Goal: Task Accomplishment & Management: Use online tool/utility

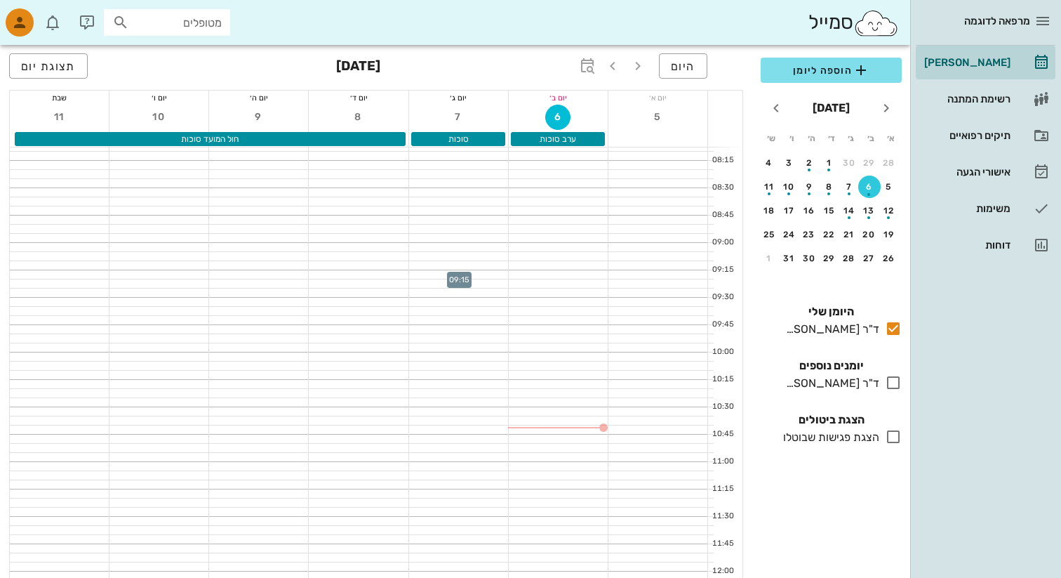
click at [481, 276] on div at bounding box center [458, 274] width 99 height 8
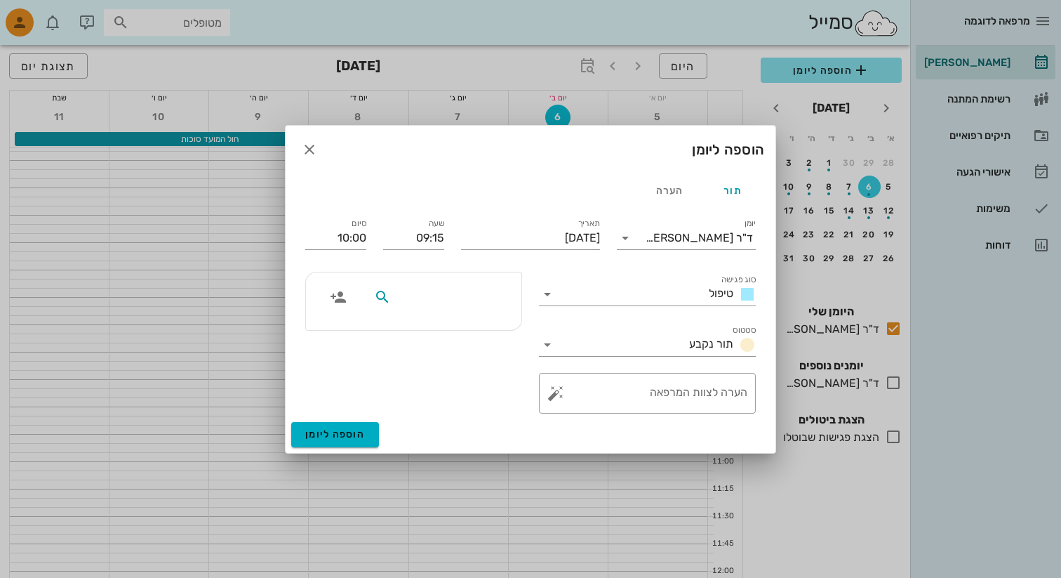
click at [478, 296] on input "text" at bounding box center [448, 297] width 108 height 18
type input "2"
click at [345, 300] on icon "button" at bounding box center [338, 297] width 17 height 17
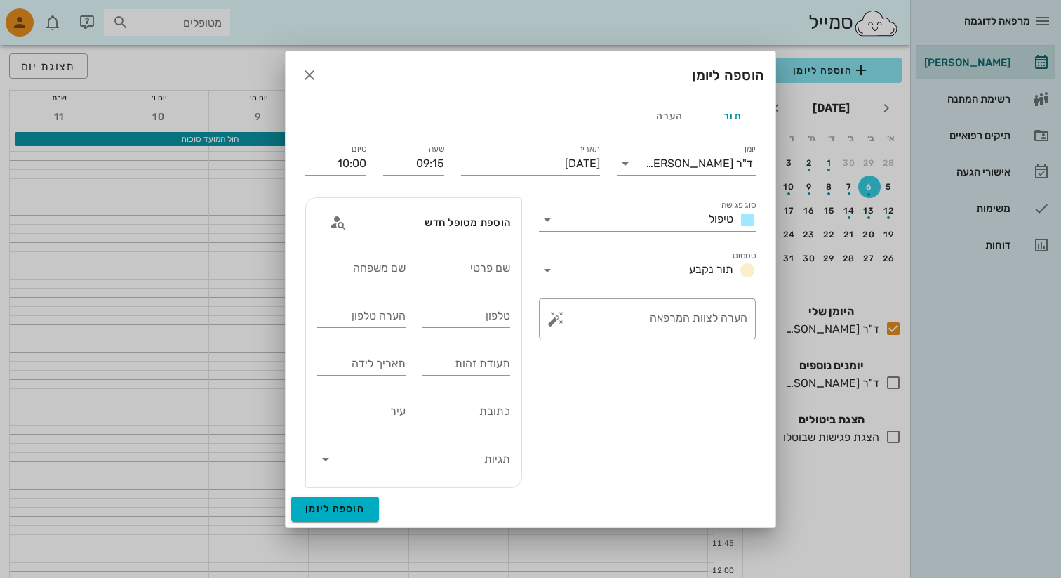
click at [460, 251] on div "שם פרטי" at bounding box center [467, 267] width 88 height 37
click at [456, 272] on input "שם פרטי" at bounding box center [467, 268] width 88 height 22
type input "מ"
type input "[PERSON_NAME]"
type input "ש"
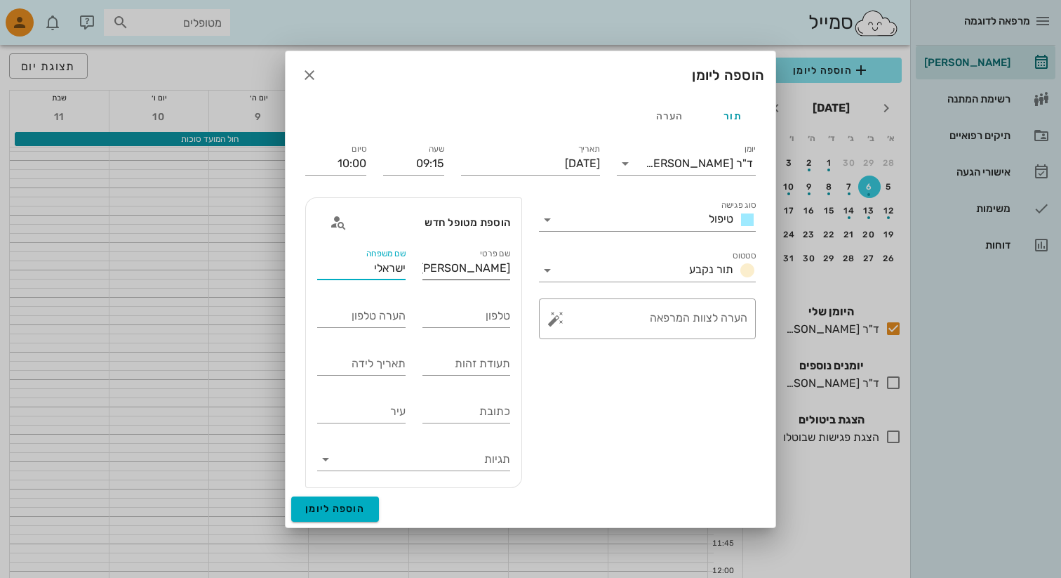
type input "ישראלי"
type input "0541234567"
type input "1234566789"
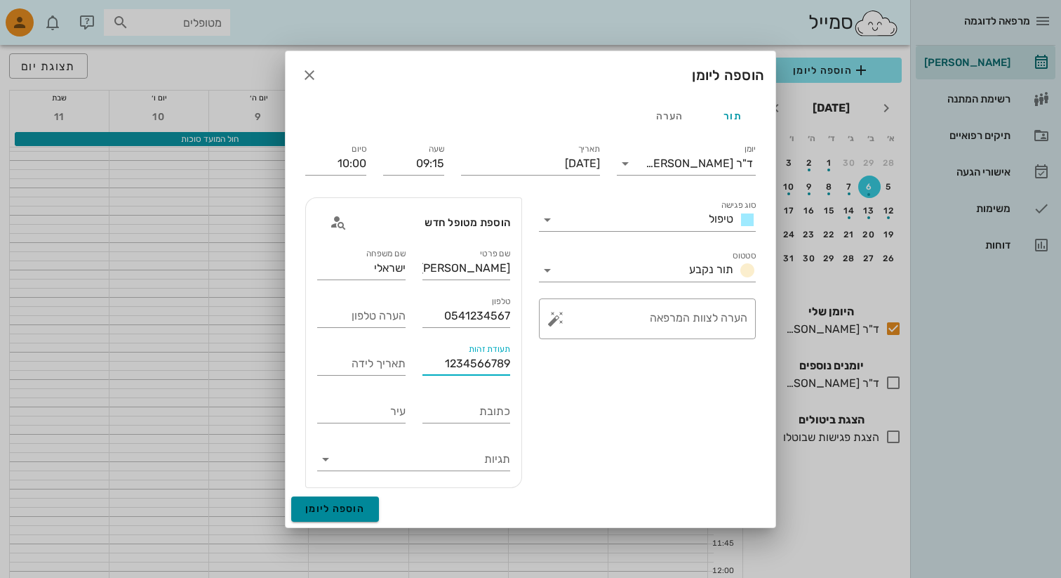
click at [371, 507] on button "הוספה ליומן" at bounding box center [335, 508] width 88 height 25
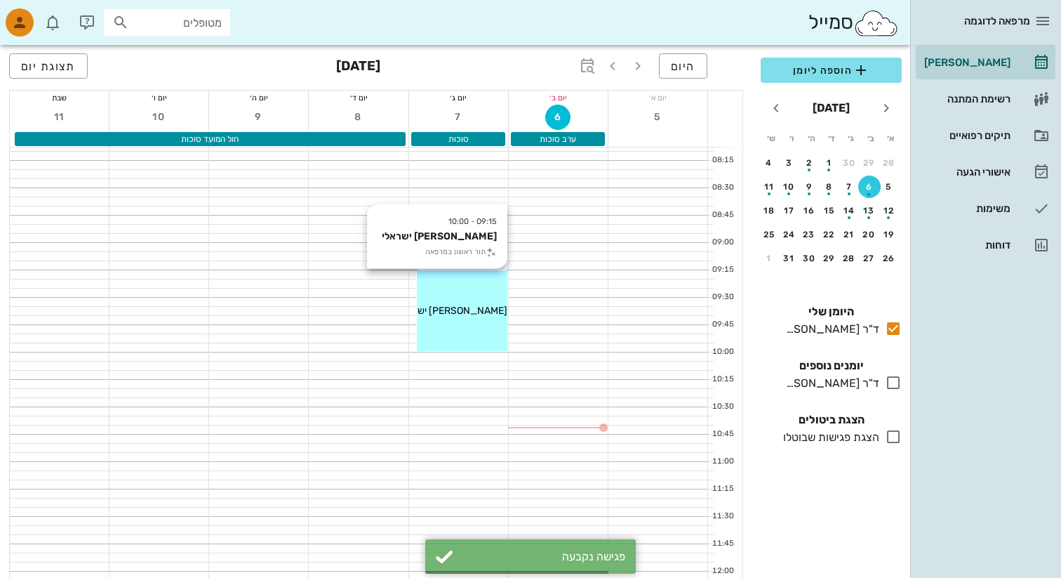
click at [463, 308] on span "[PERSON_NAME] ישראלי" at bounding box center [453, 311] width 108 height 12
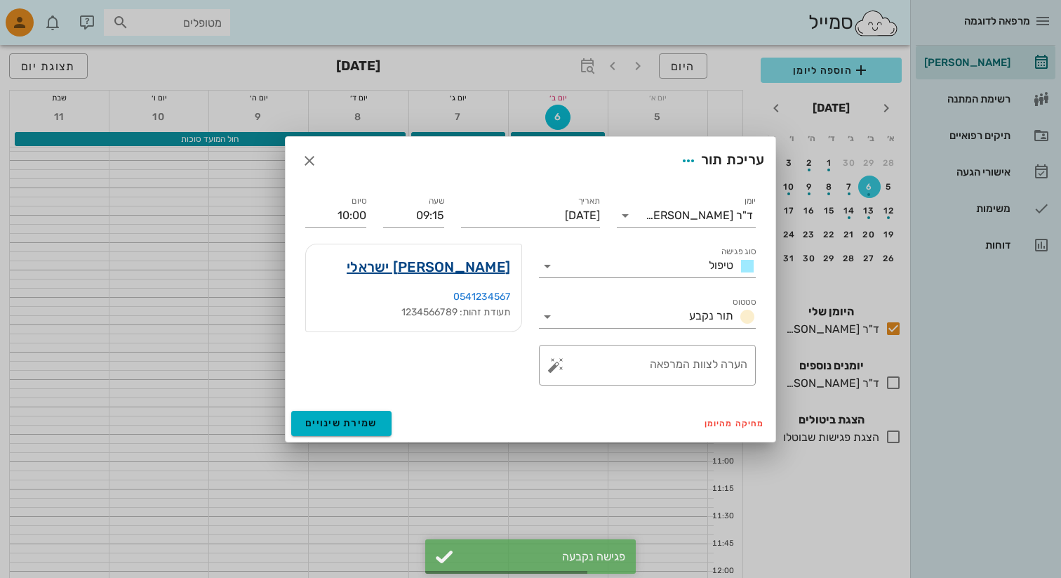
click at [464, 256] on link "ישראל ישראלי" at bounding box center [429, 267] width 164 height 22
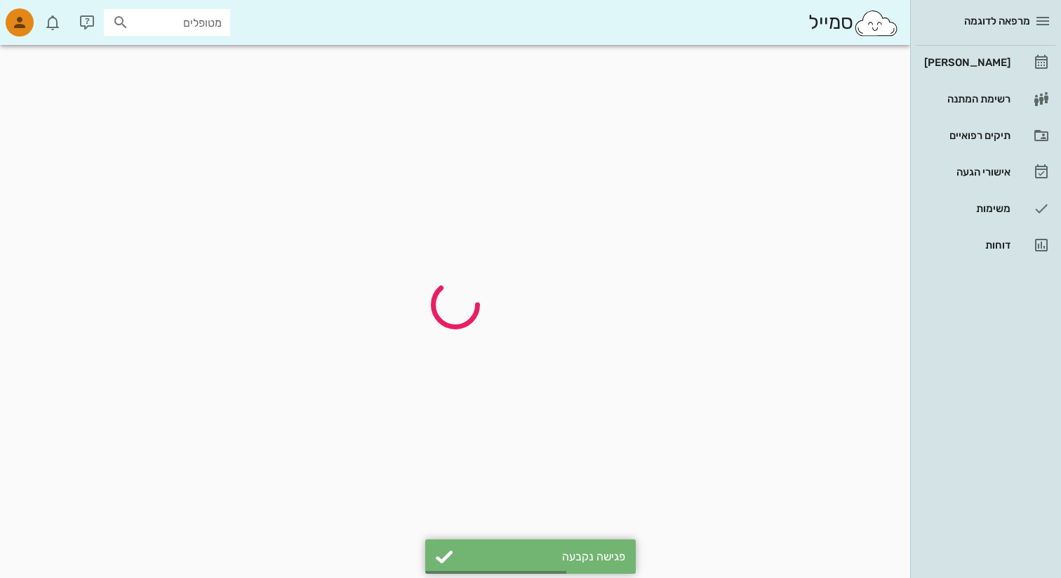
click at [464, 261] on div at bounding box center [455, 304] width 896 height 502
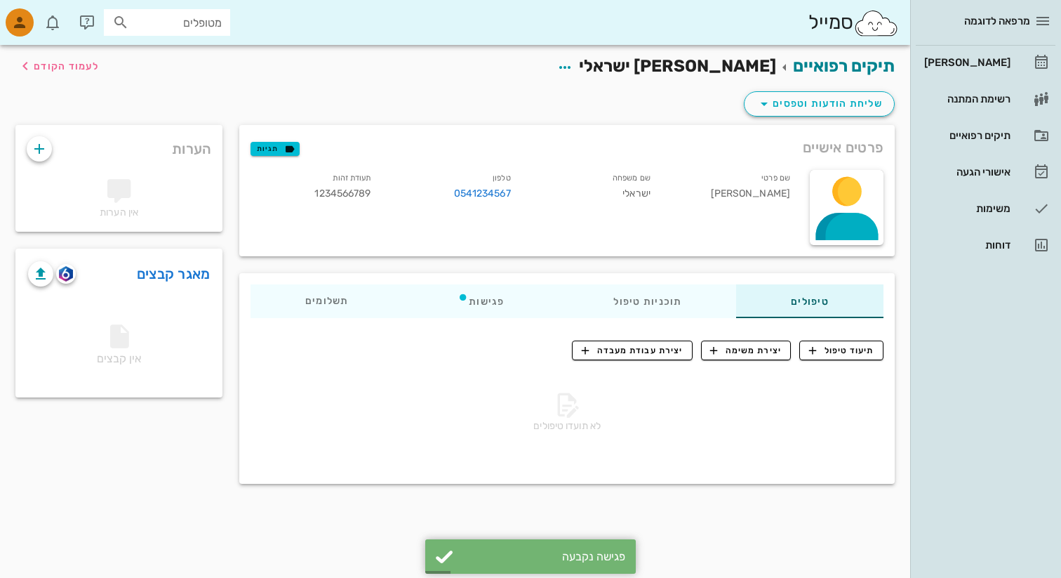
click at [27, 38] on div "סמייל מטופלים" at bounding box center [455, 22] width 910 height 45
click at [20, 28] on icon "button" at bounding box center [19, 22] width 17 height 17
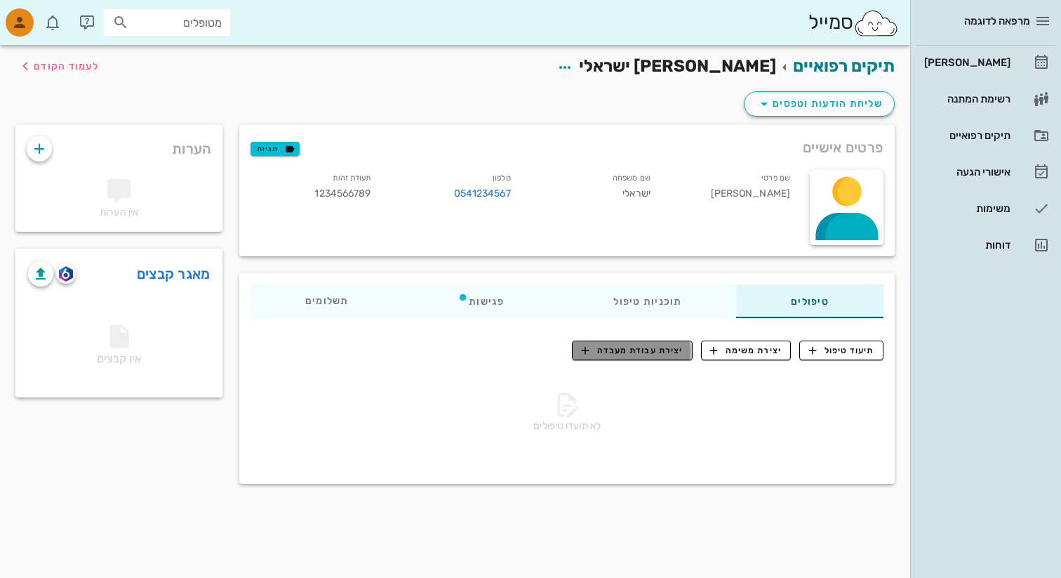
click at [632, 354] on span "יצירת עבודת מעבדה" at bounding box center [632, 350] width 101 height 13
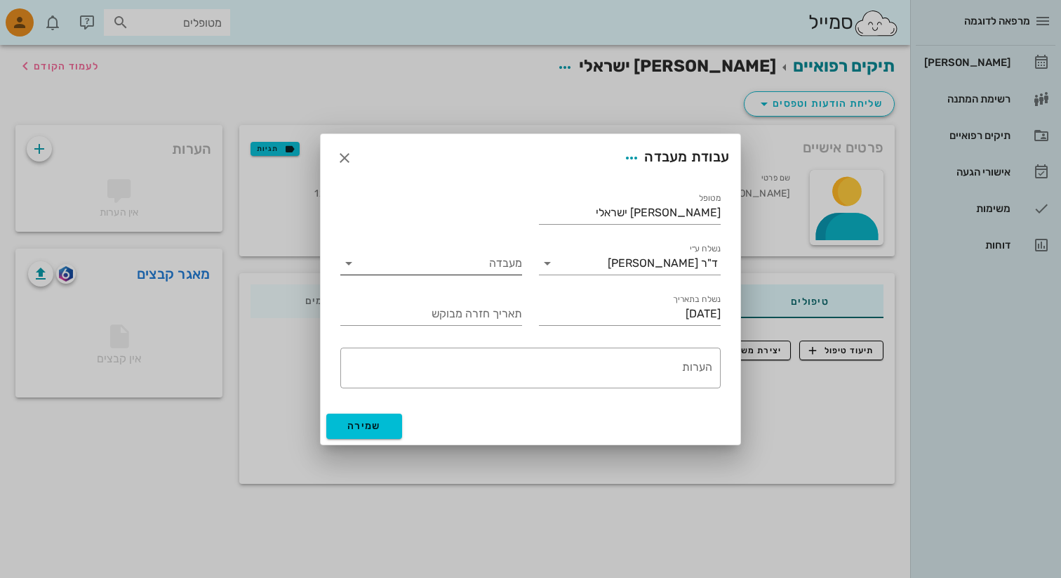
click at [486, 252] on input "מעבדה" at bounding box center [441, 263] width 162 height 22
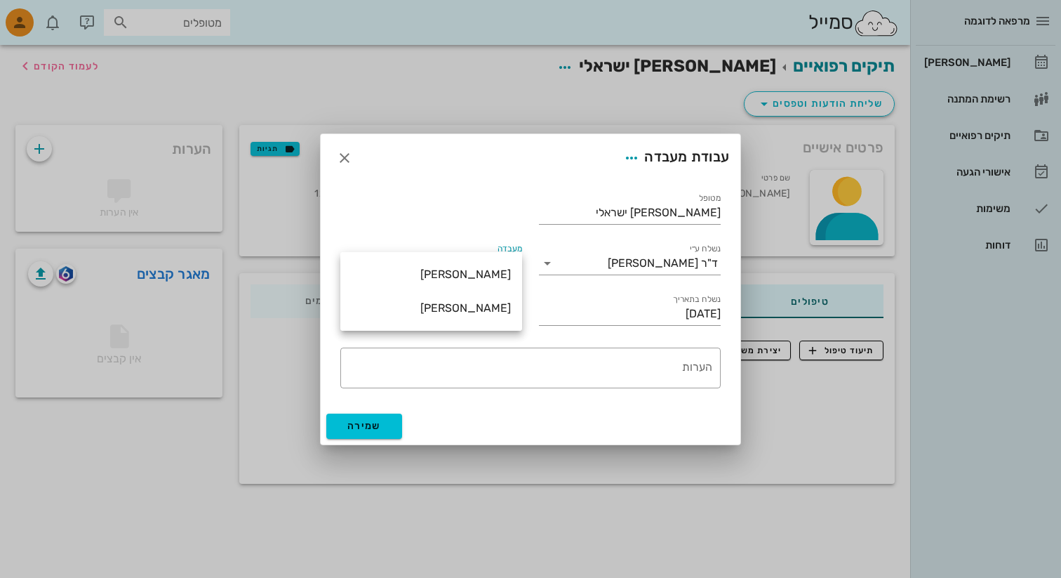
click at [522, 392] on div "​ הערות" at bounding box center [530, 368] width 397 height 58
click at [534, 89] on div at bounding box center [530, 289] width 1061 height 578
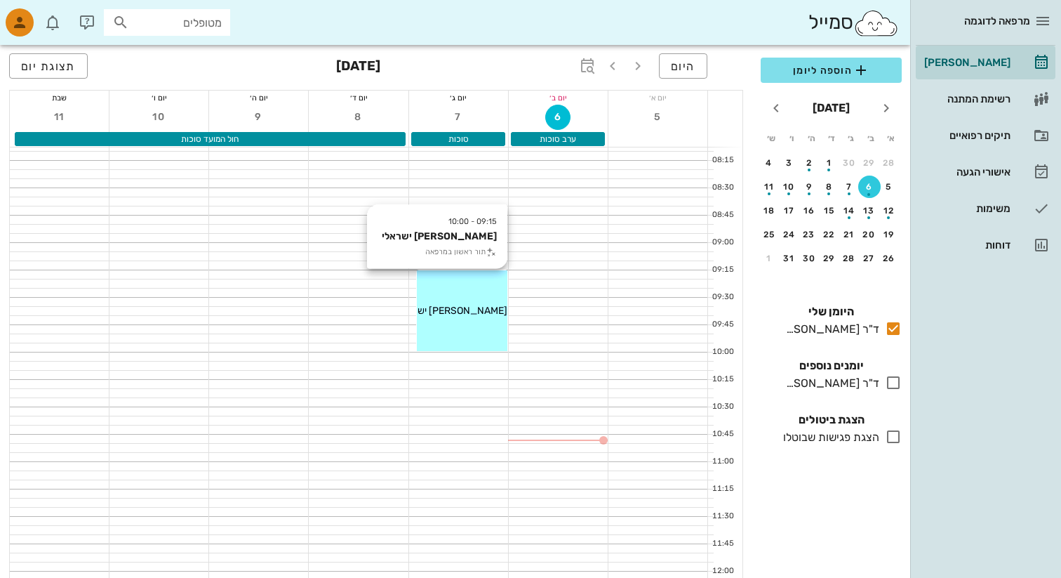
click at [452, 322] on div "09:15 - 10:00 ישראל ישראלי תור ראשון במרפאה ישראל ישראלי" at bounding box center [462, 310] width 91 height 81
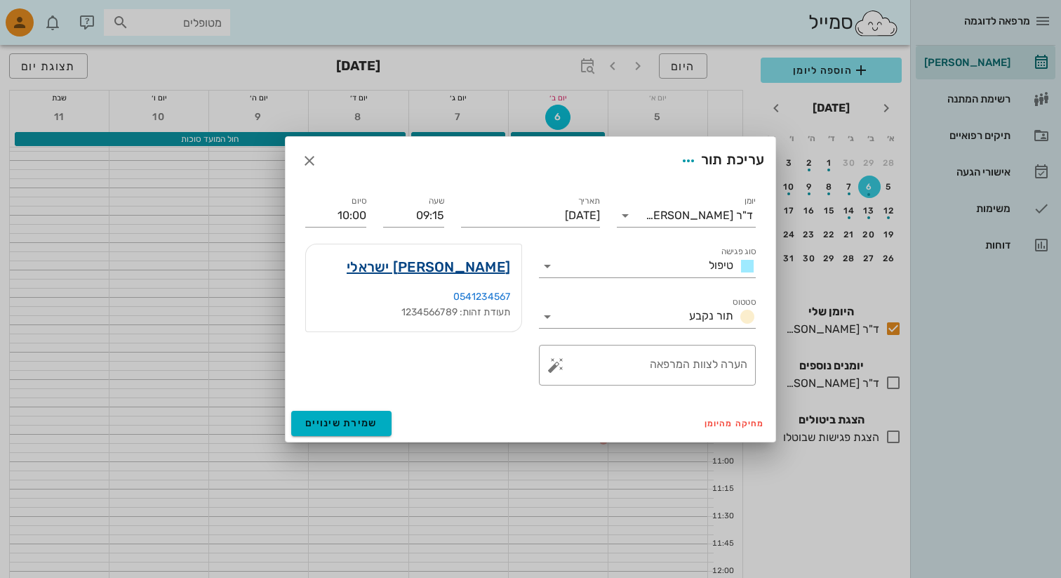
click at [458, 271] on link "ישראל ישראלי" at bounding box center [429, 267] width 164 height 22
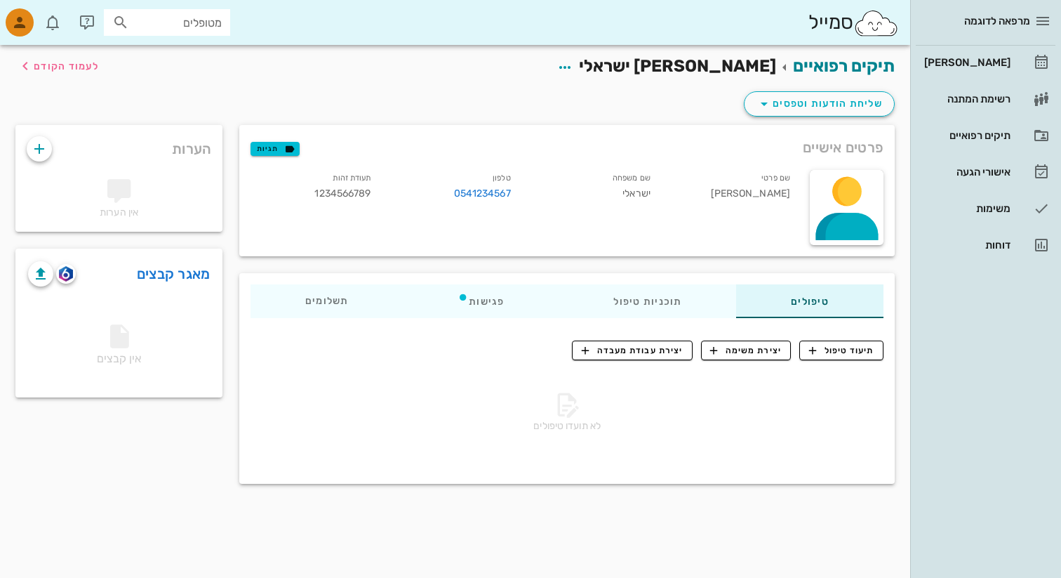
click at [349, 282] on div "טיפולים תוכניות טיפול פגישות תשלומים 0₪" at bounding box center [567, 301] width 656 height 56
click at [349, 292] on div "תשלומים 0₪" at bounding box center [327, 301] width 152 height 34
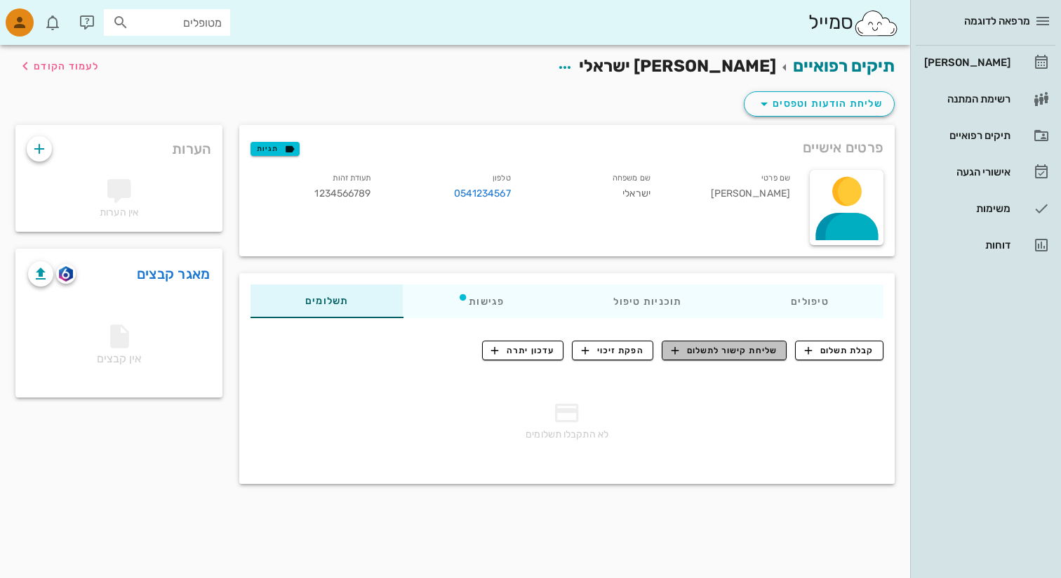
click at [693, 349] on span "שליחת קישור לתשלום" at bounding box center [725, 350] width 106 height 13
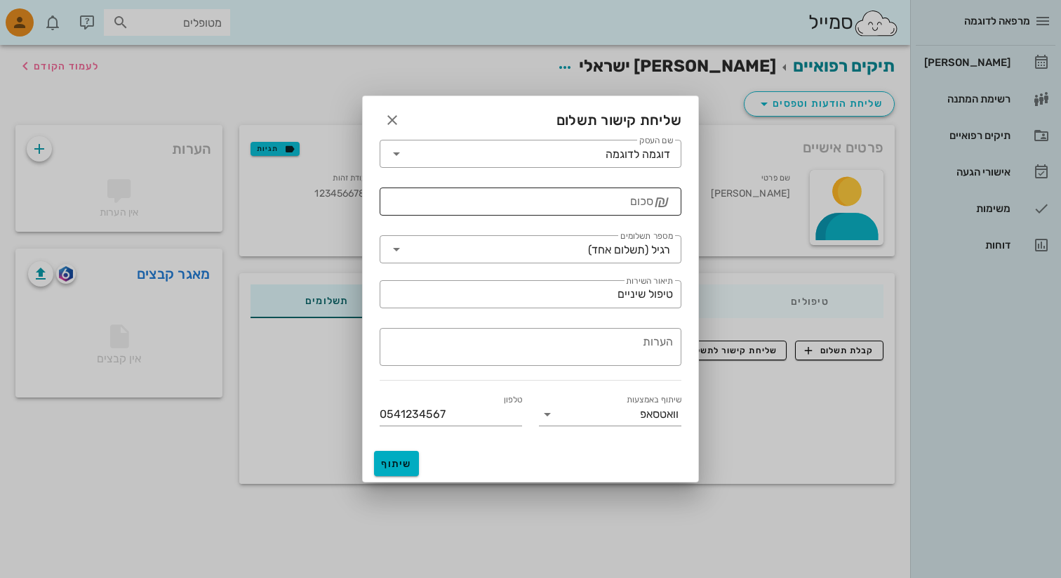
click at [569, 203] on input "סכום" at bounding box center [520, 201] width 265 height 22
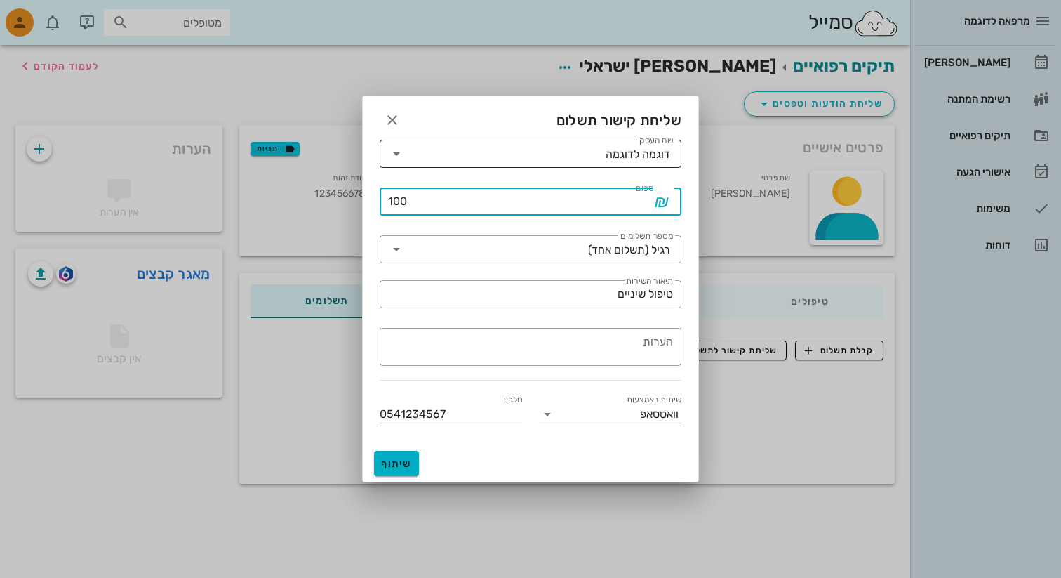
type input "100"
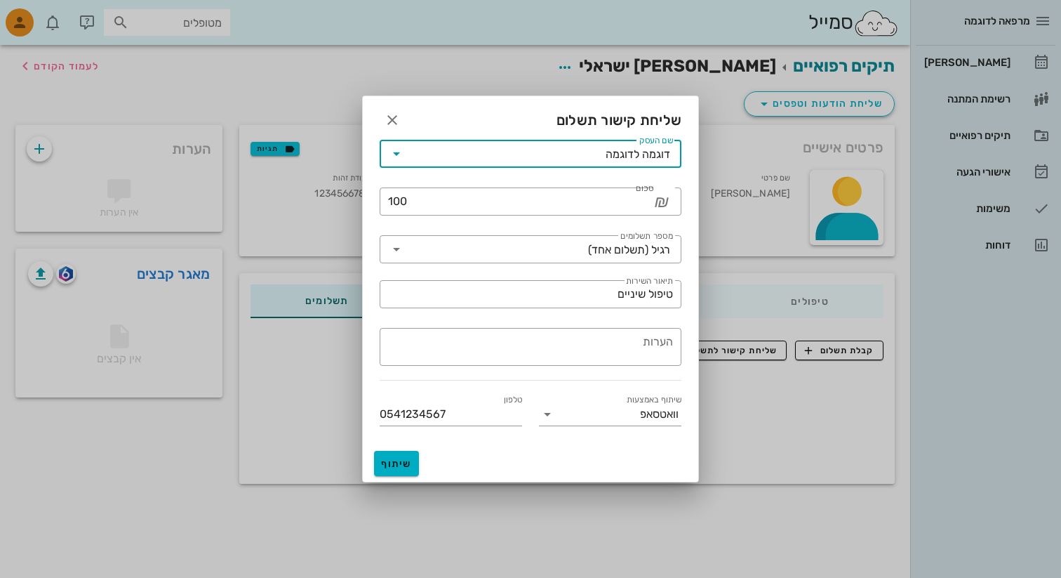
click at [575, 157] on input "שם העסק" at bounding box center [507, 154] width 198 height 22
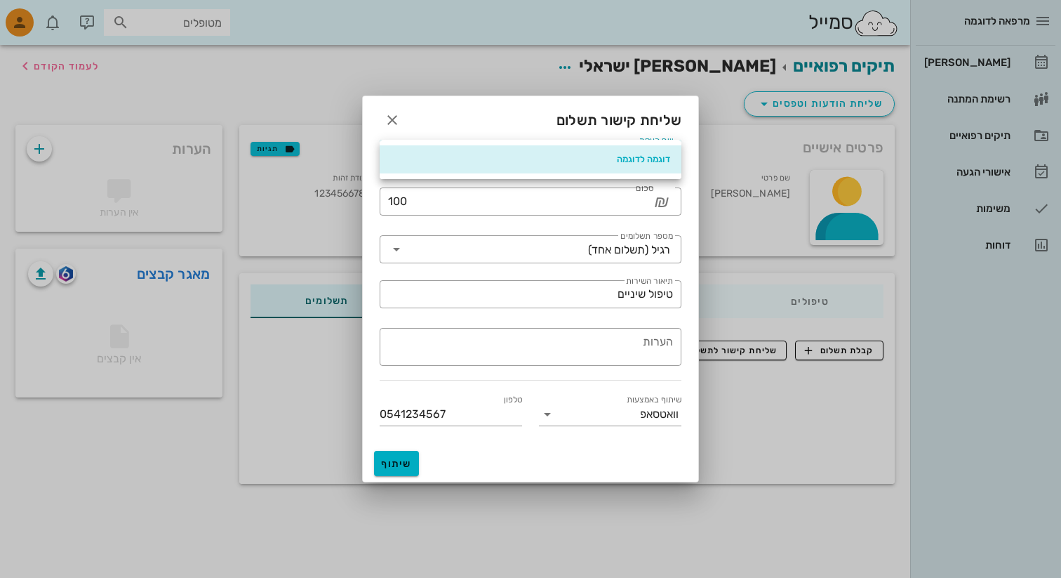
click at [573, 137] on div "​ שם העסק דוגמה לדוגמה" at bounding box center [530, 155] width 319 height 48
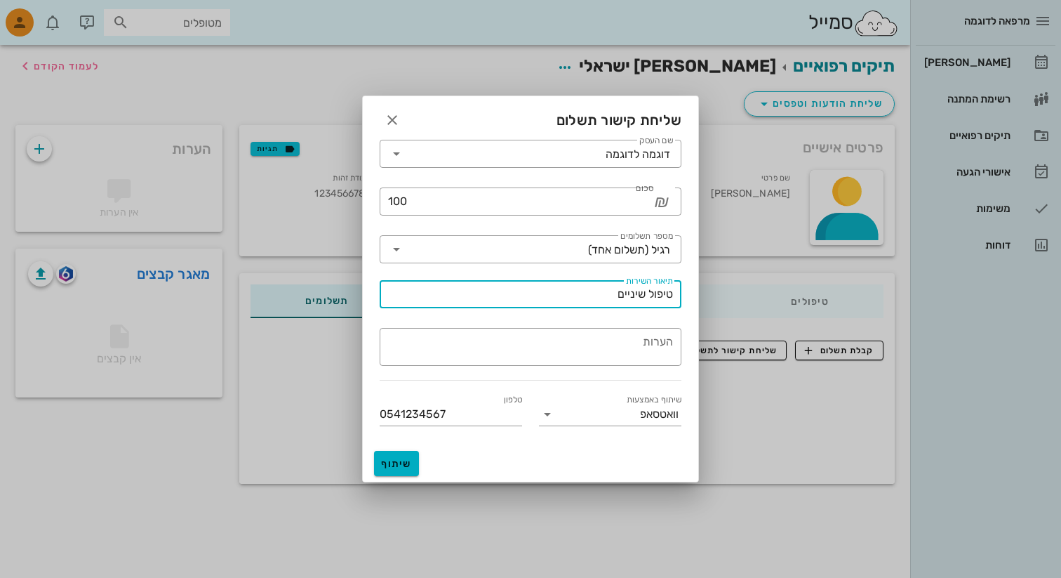
drag, startPoint x: 536, startPoint y: 291, endPoint x: 766, endPoint y: 290, distance: 229.5
click at [766, 290] on div "מרפאה לדוגמה יומן מרפאה רשימת המתנה תיקים רפואיים אישורי הגעה משימות דוחות סמיי…" at bounding box center [530, 289] width 1061 height 578
click at [392, 118] on icon "button" at bounding box center [392, 120] width 17 height 17
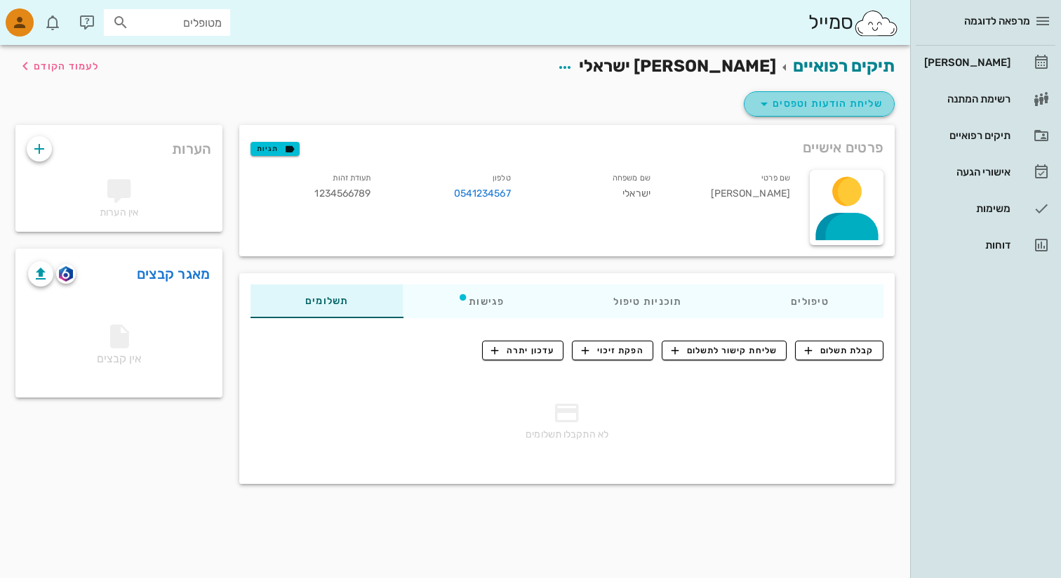
click at [782, 93] on button "שליחת הודעות וטפסים" at bounding box center [819, 103] width 151 height 25
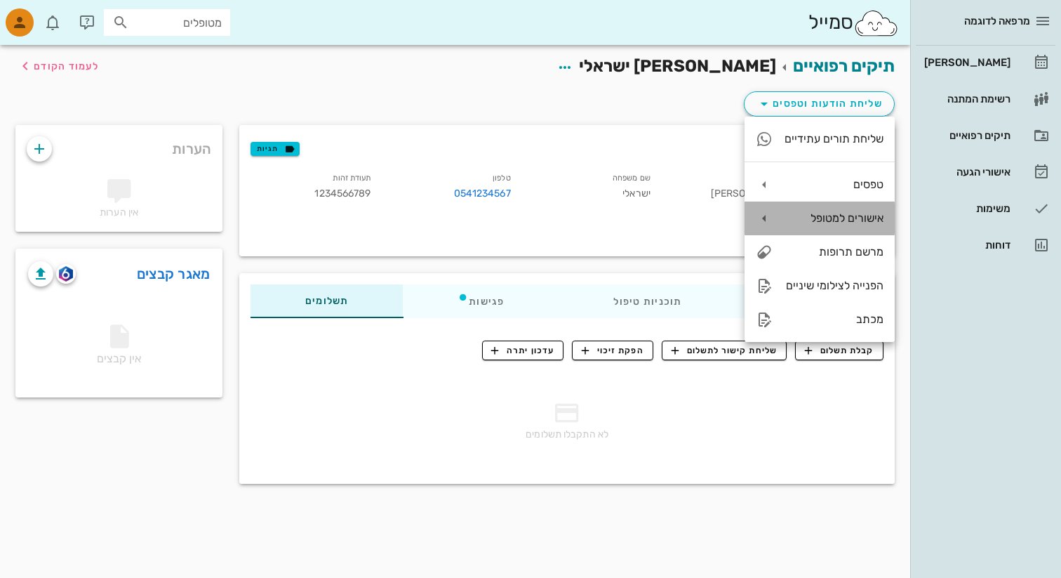
click at [757, 216] on icon at bounding box center [764, 218] width 17 height 17
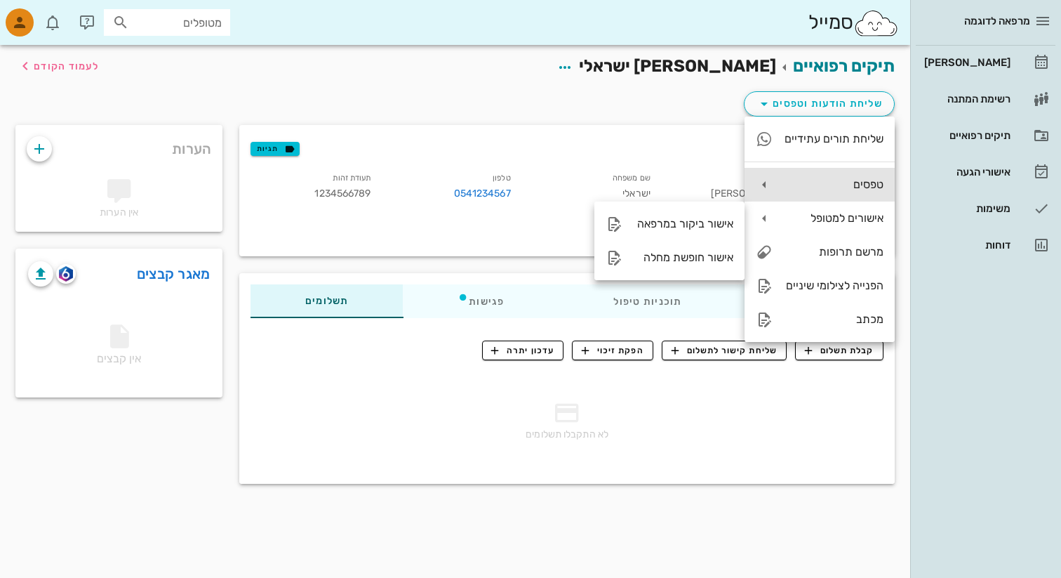
click at [798, 168] on div "טפסים" at bounding box center [820, 185] width 150 height 34
